Goal: Task Accomplishment & Management: Complete application form

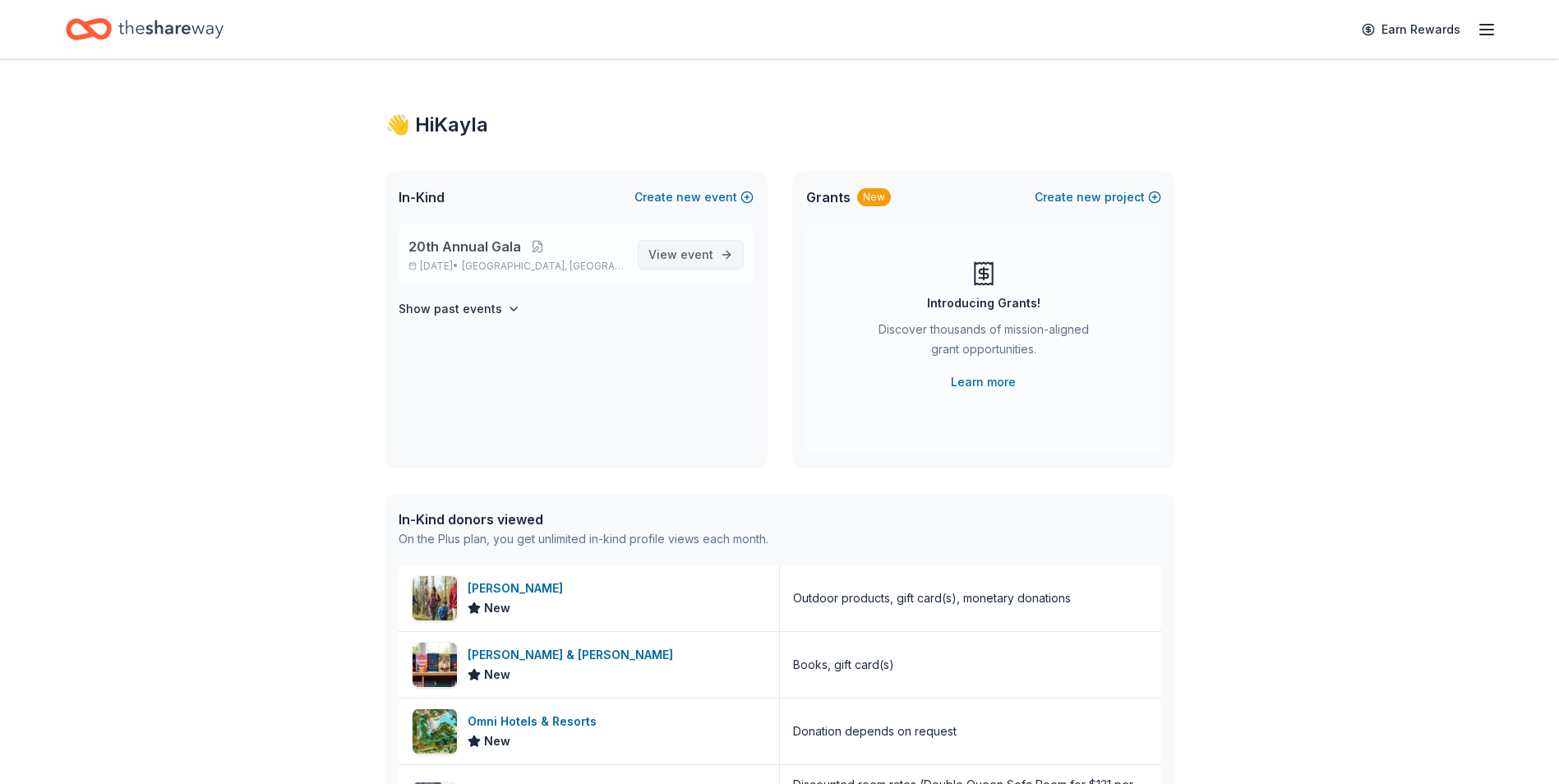
click at [701, 257] on span "event" at bounding box center [697, 254] width 33 height 14
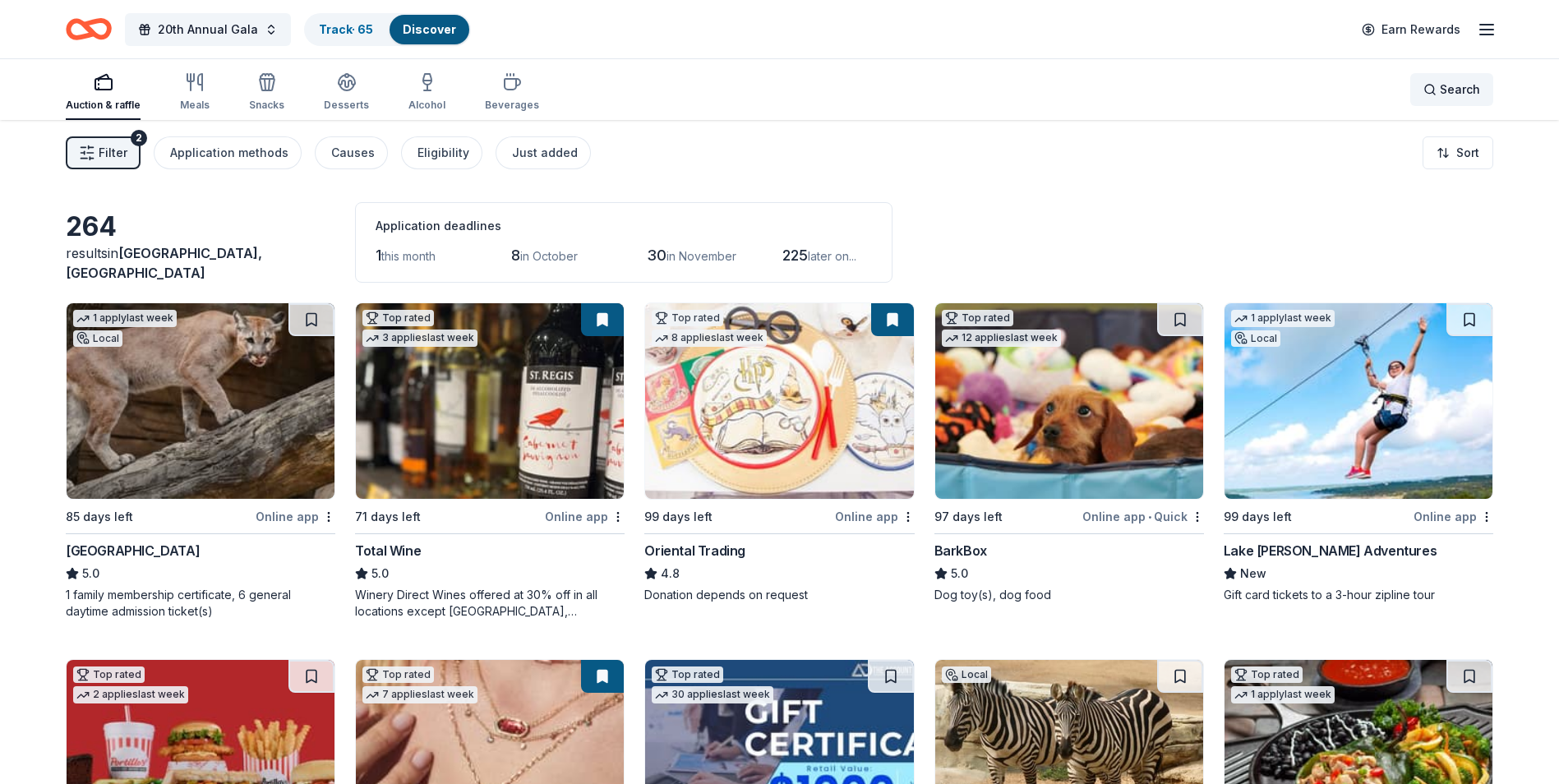
click at [1463, 92] on span "Search" at bounding box center [1459, 90] width 40 height 20
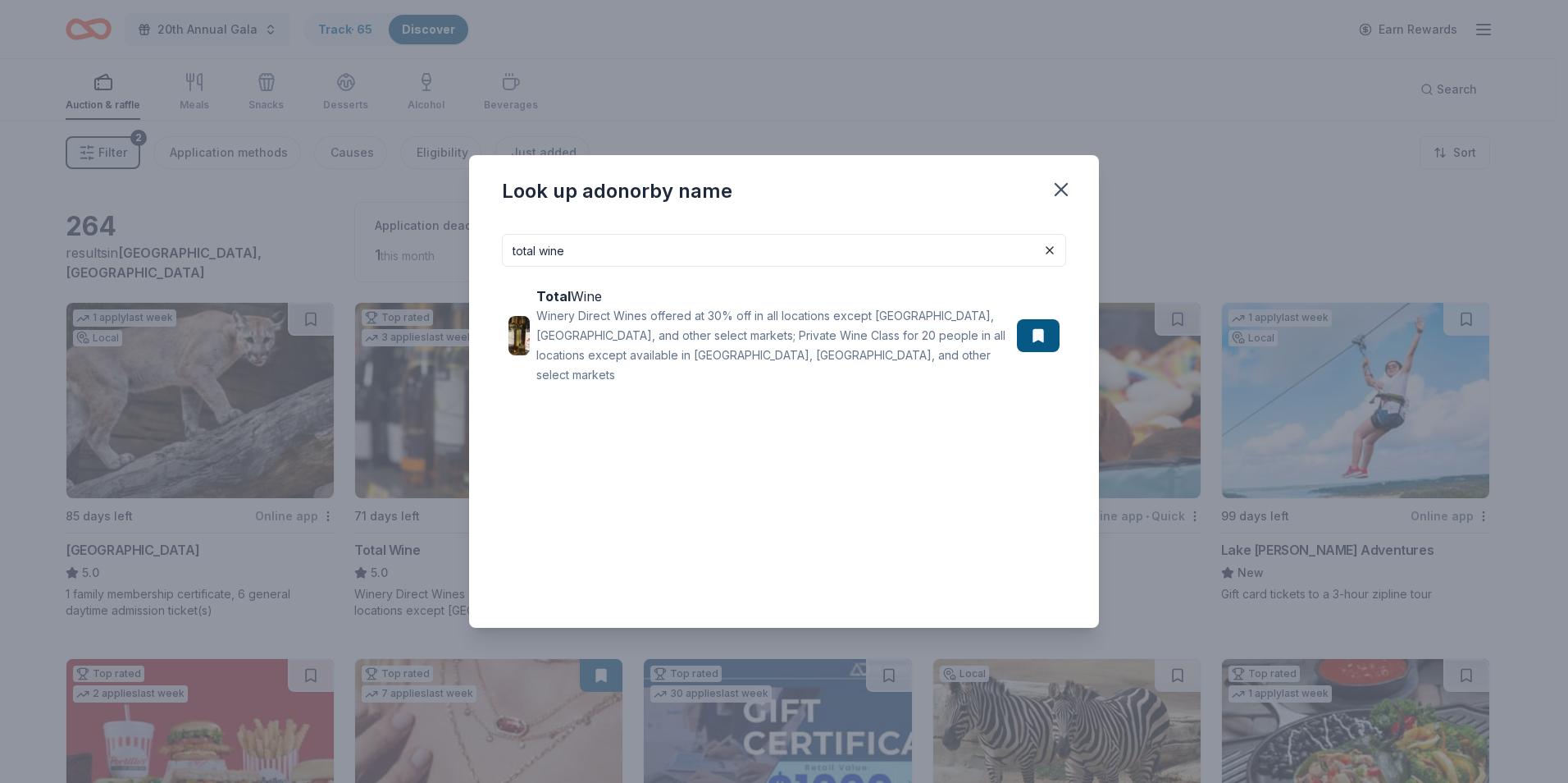
type input "total wine"
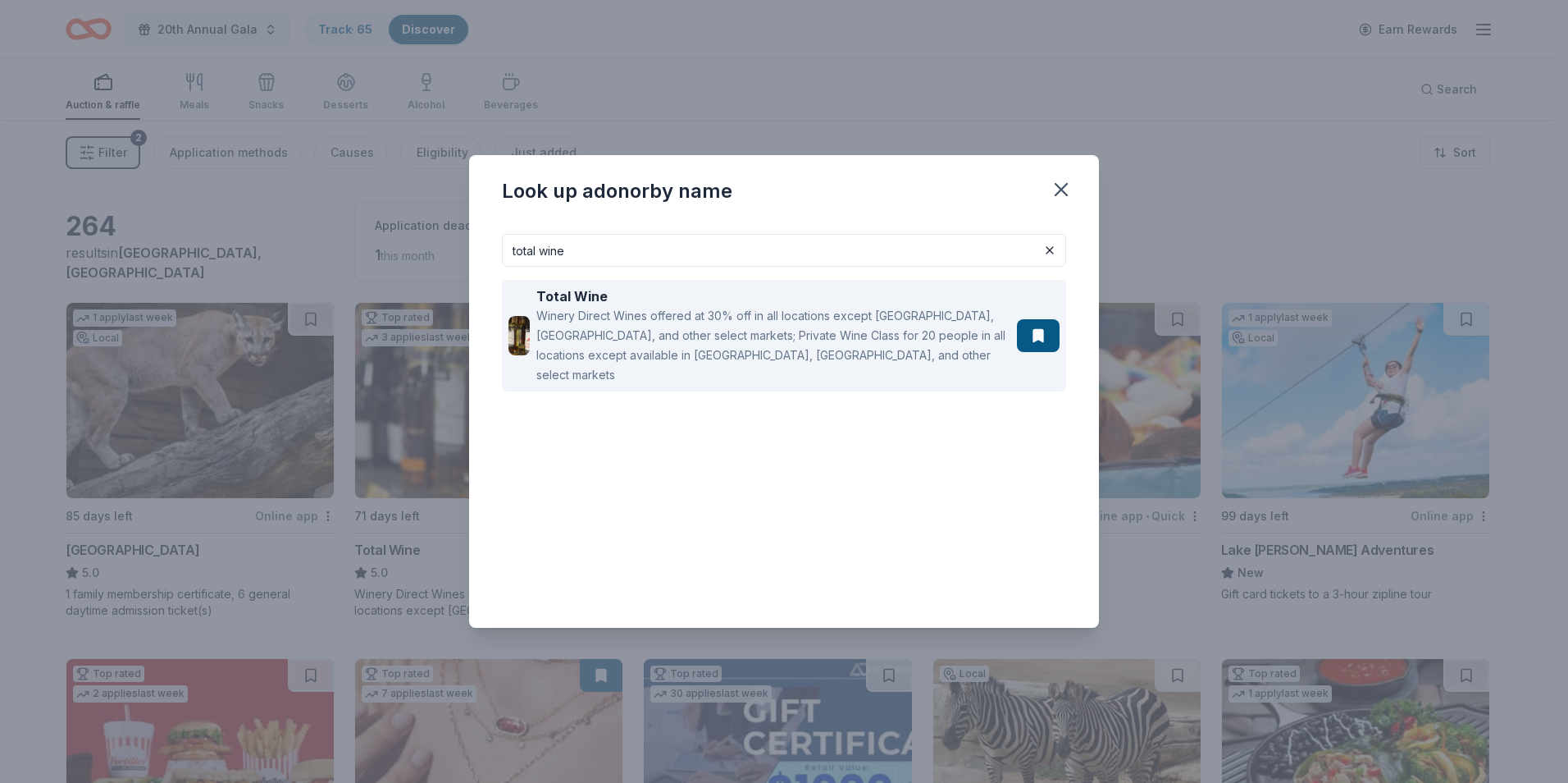
click at [752, 320] on div "Winery Direct Wines offered at 30% off in all locations except [GEOGRAPHIC_DATA…" at bounding box center [773, 345] width 474 height 79
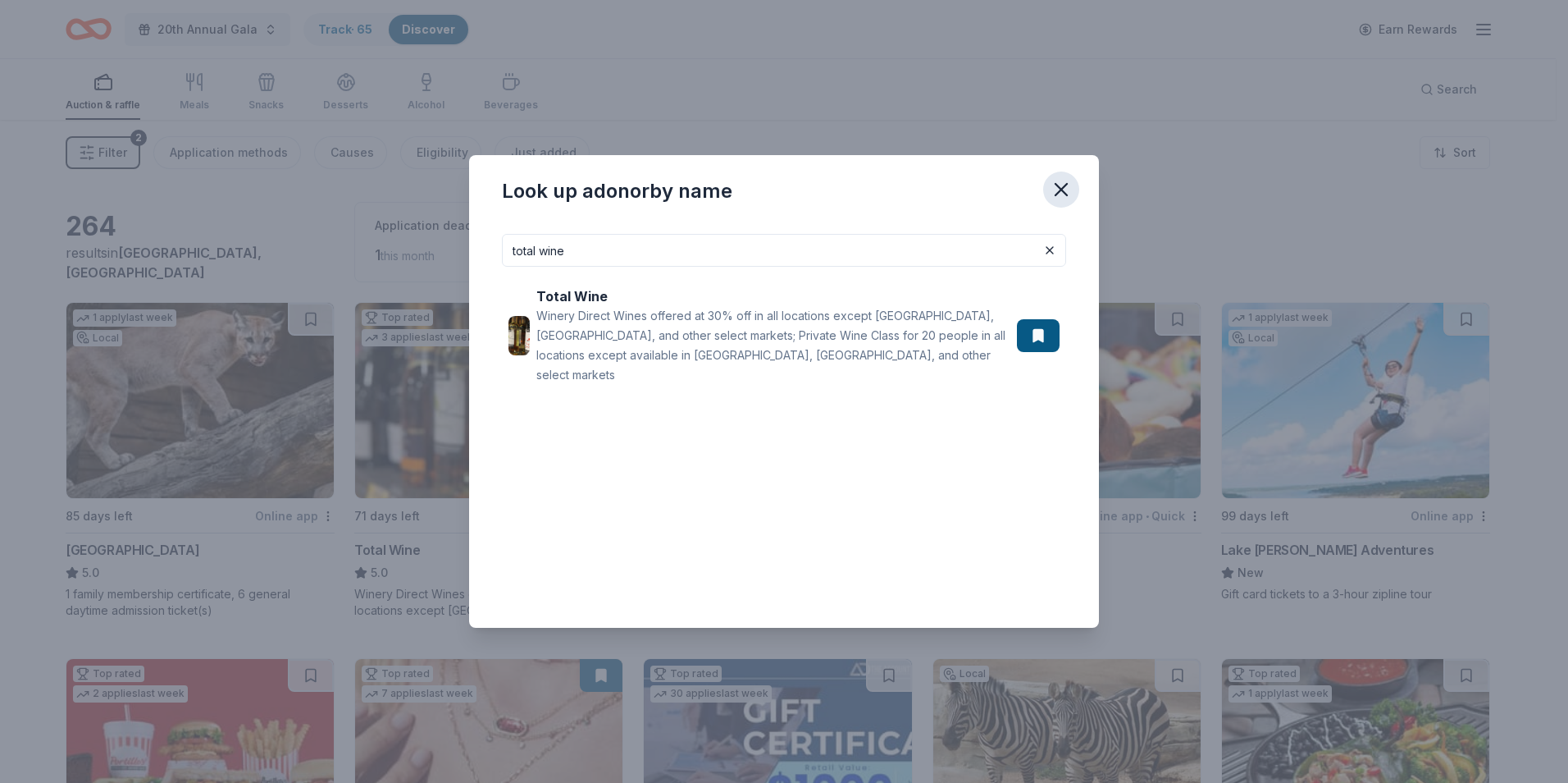
click at [1065, 186] on icon "button" at bounding box center [1062, 189] width 12 height 12
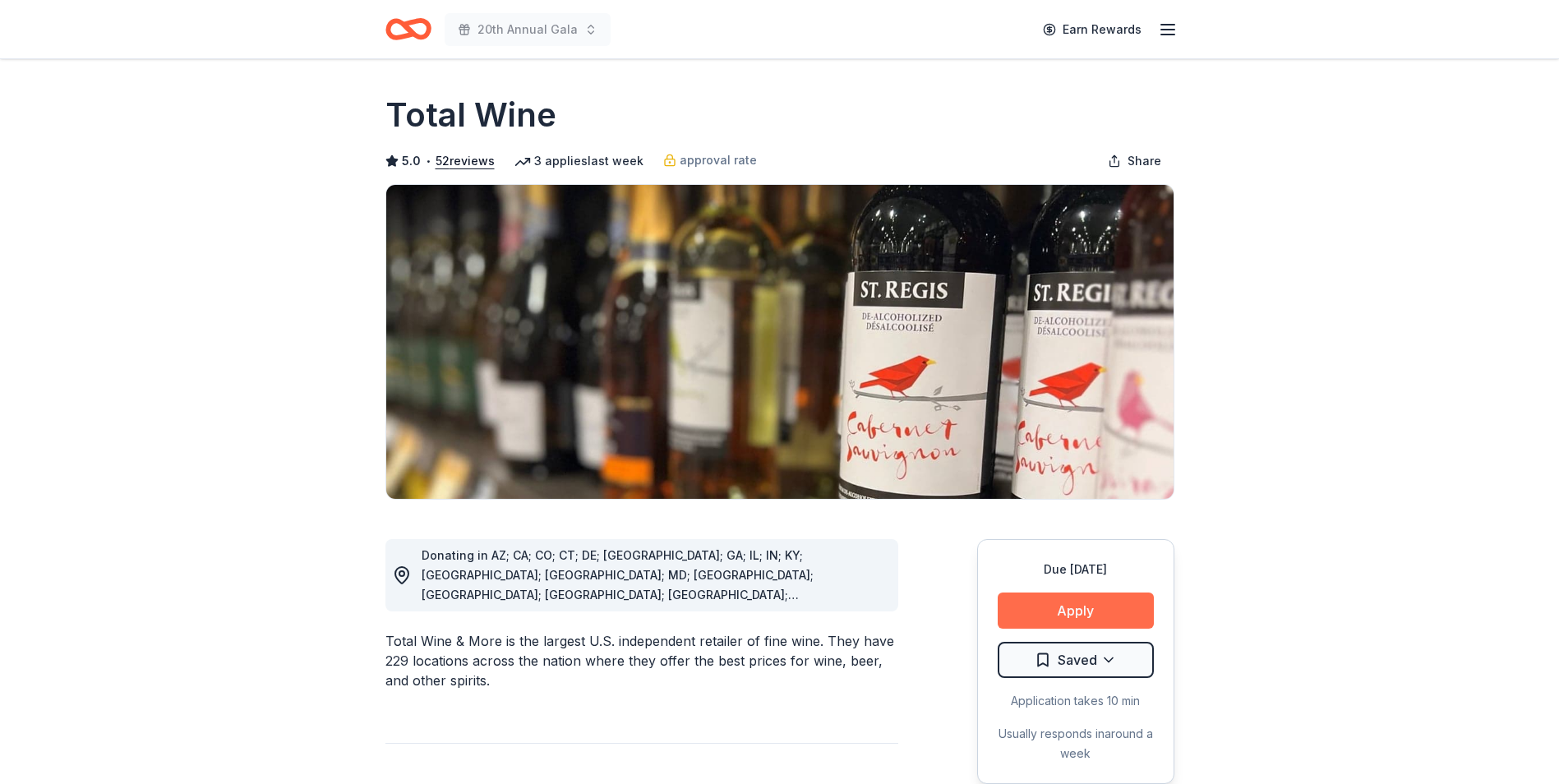
click at [1083, 612] on button "Apply" at bounding box center [1076, 609] width 156 height 36
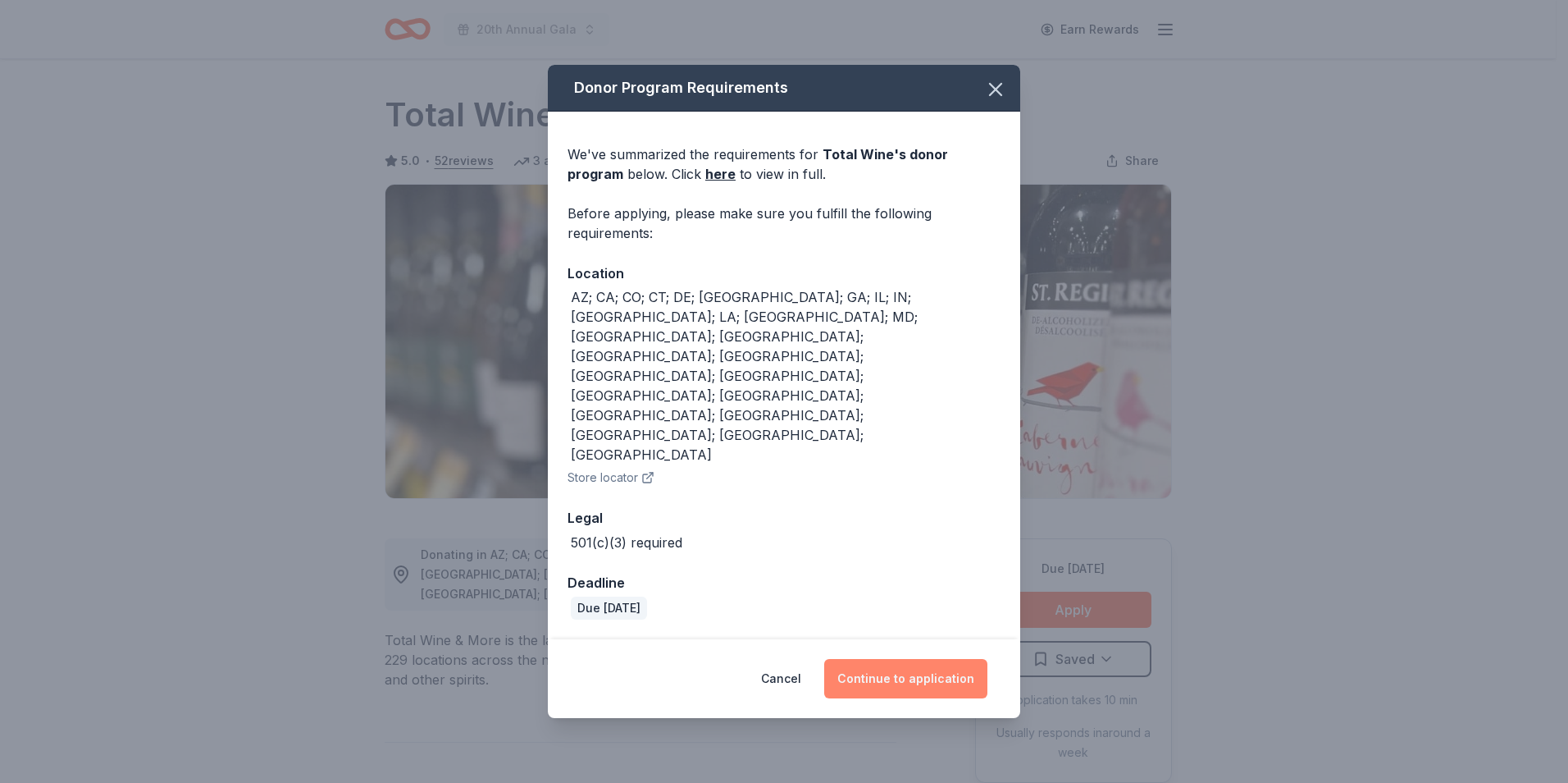
click at [891, 659] on button "Continue to application" at bounding box center [906, 678] width 164 height 39
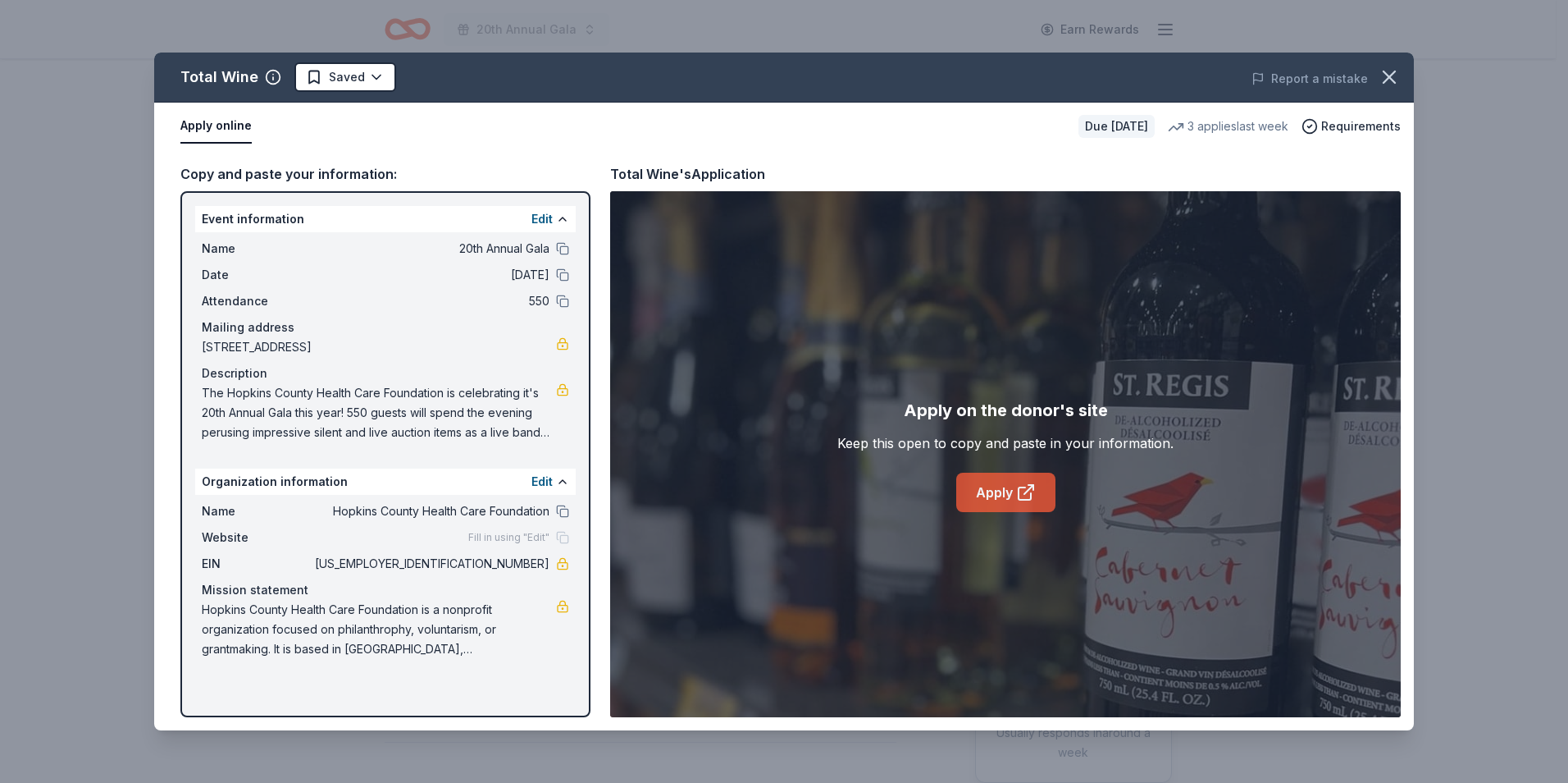
click at [1034, 490] on icon at bounding box center [1026, 492] width 20 height 20
